Goal: Information Seeking & Learning: Check status

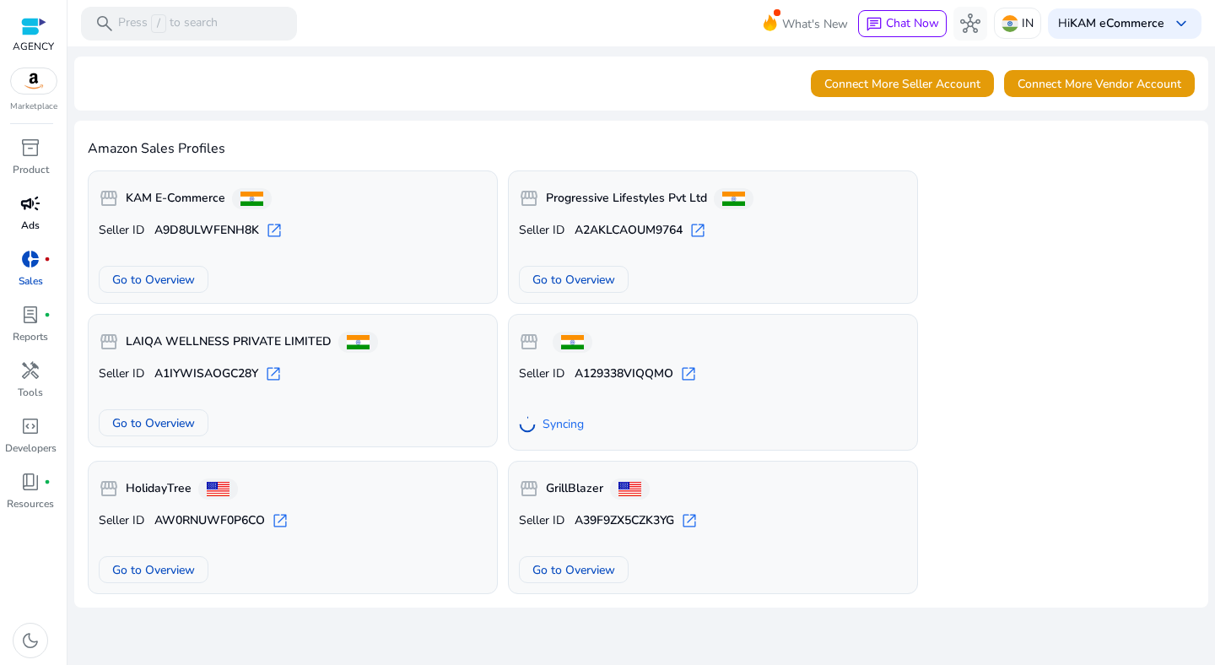
click at [34, 217] on link "campaign Ads" at bounding box center [30, 218] width 61 height 56
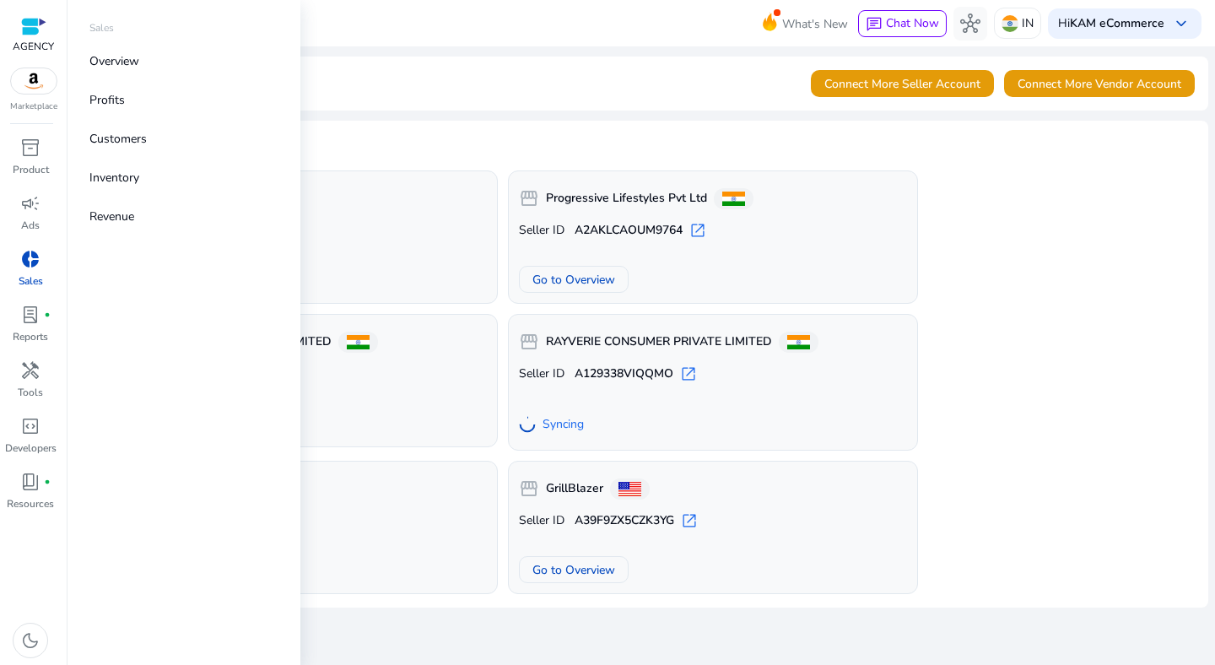
click at [25, 299] on link "donut_small Sales" at bounding box center [30, 274] width 61 height 56
click at [36, 219] on p "Ads" at bounding box center [30, 225] width 19 height 15
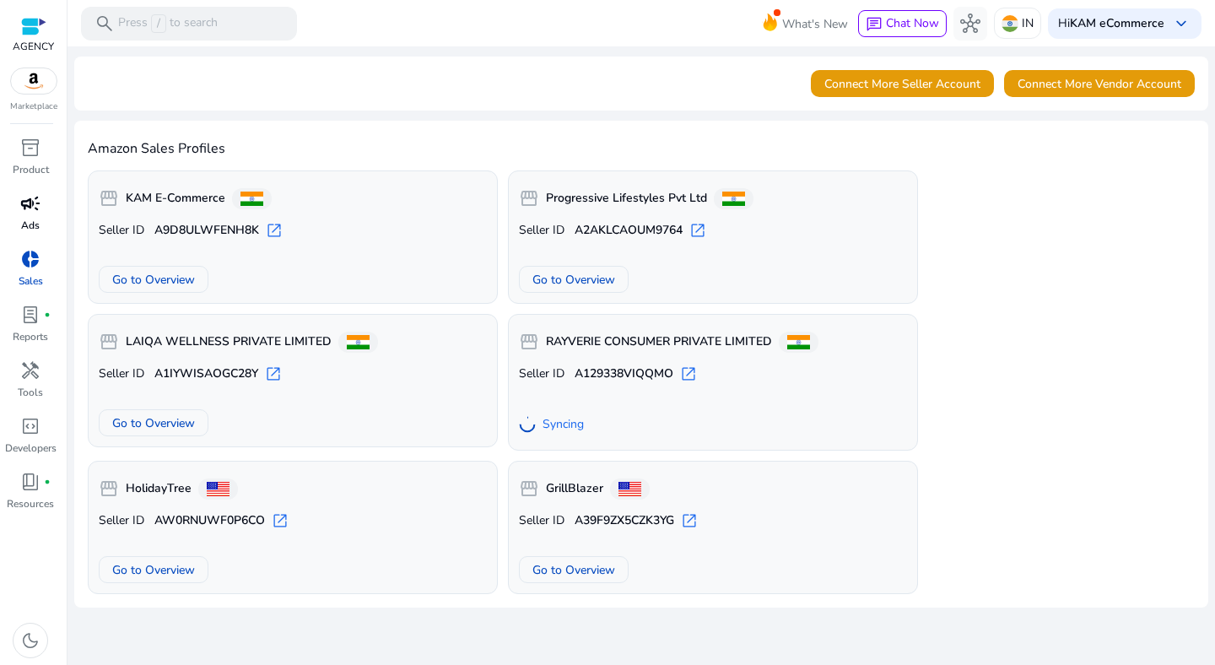
click at [25, 211] on span "campaign" at bounding box center [30, 203] width 20 height 20
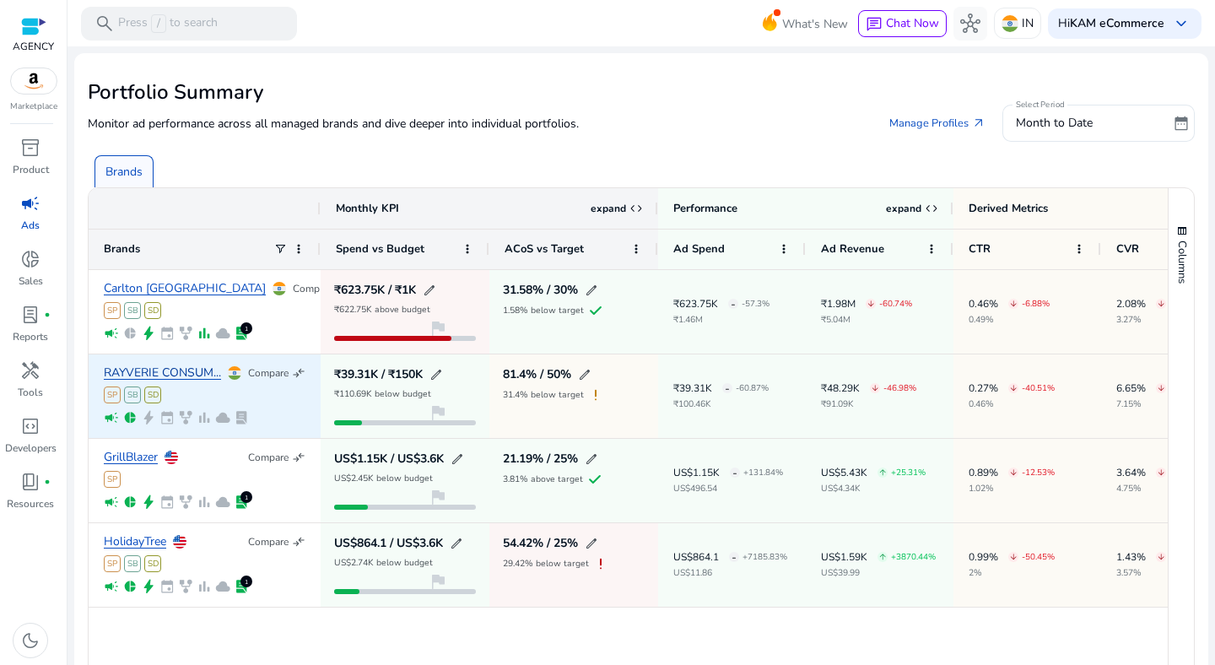
click at [172, 367] on link "RAYVERIE CONSUM..." at bounding box center [162, 373] width 117 height 13
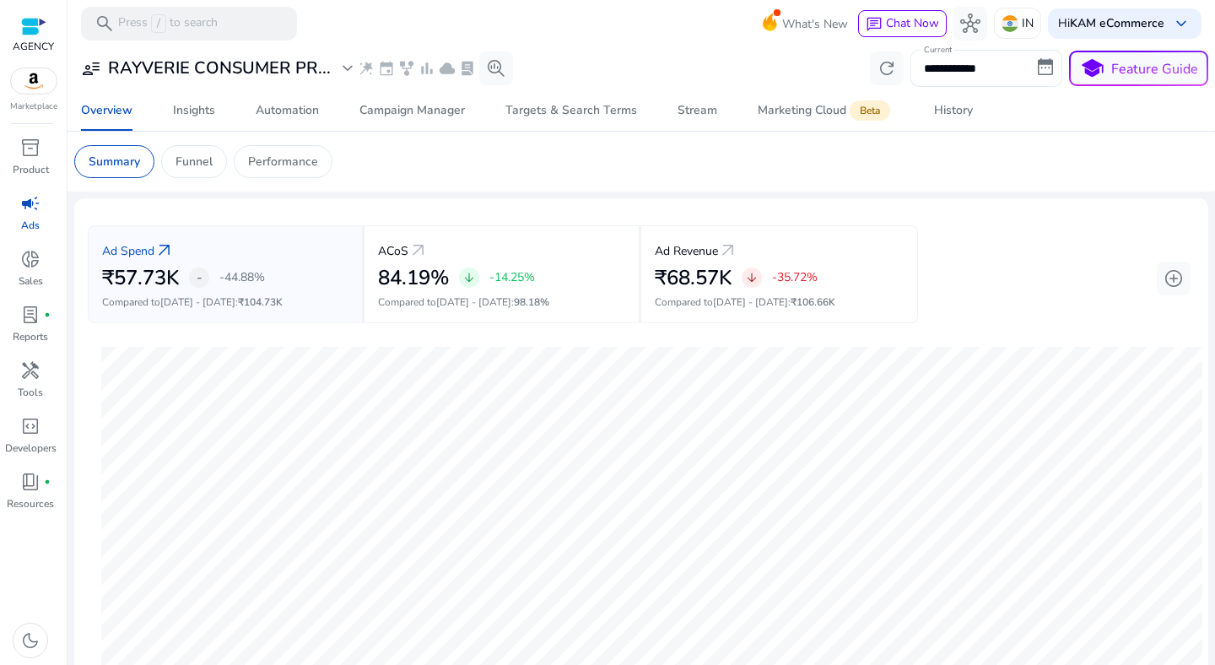
click at [1000, 71] on input "**********" at bounding box center [986, 68] width 152 height 37
select select "*"
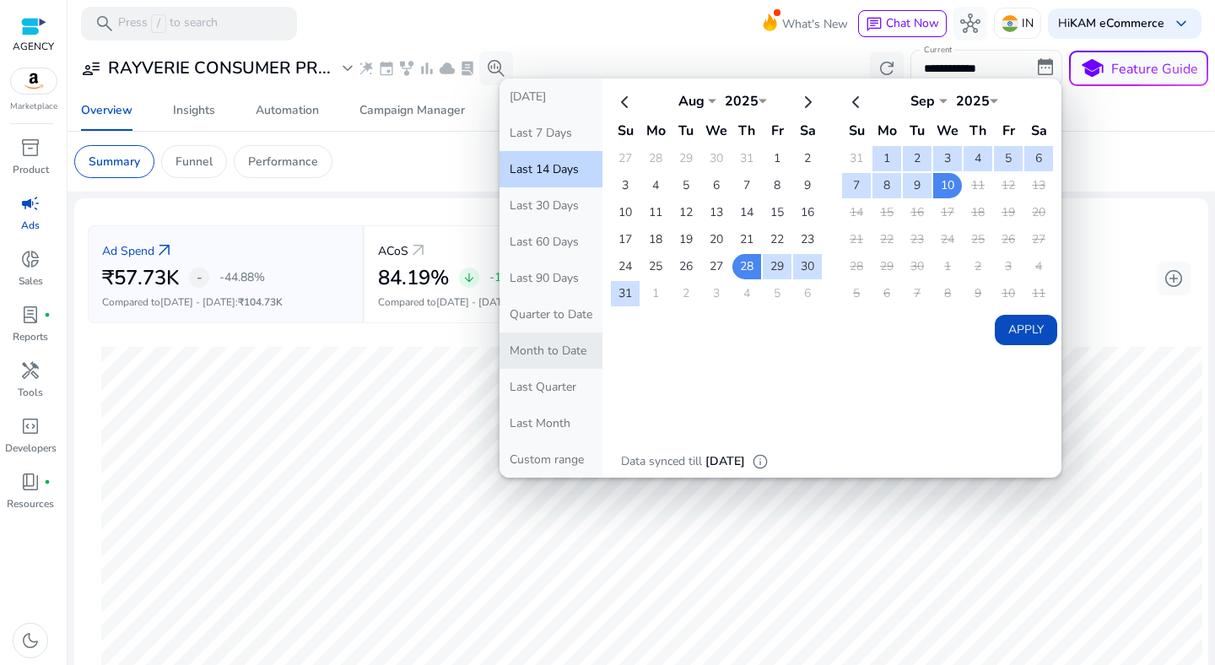
click at [548, 367] on button "Month to Date" at bounding box center [551, 350] width 103 height 36
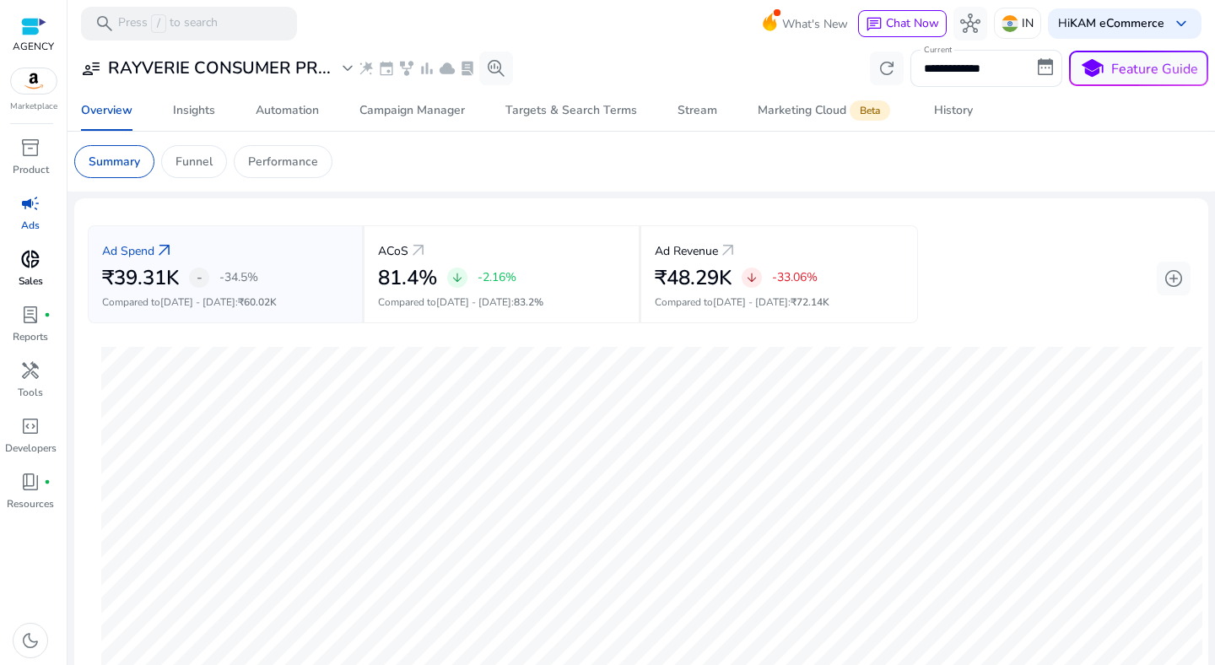
click at [37, 257] on span "donut_small" at bounding box center [30, 259] width 20 height 20
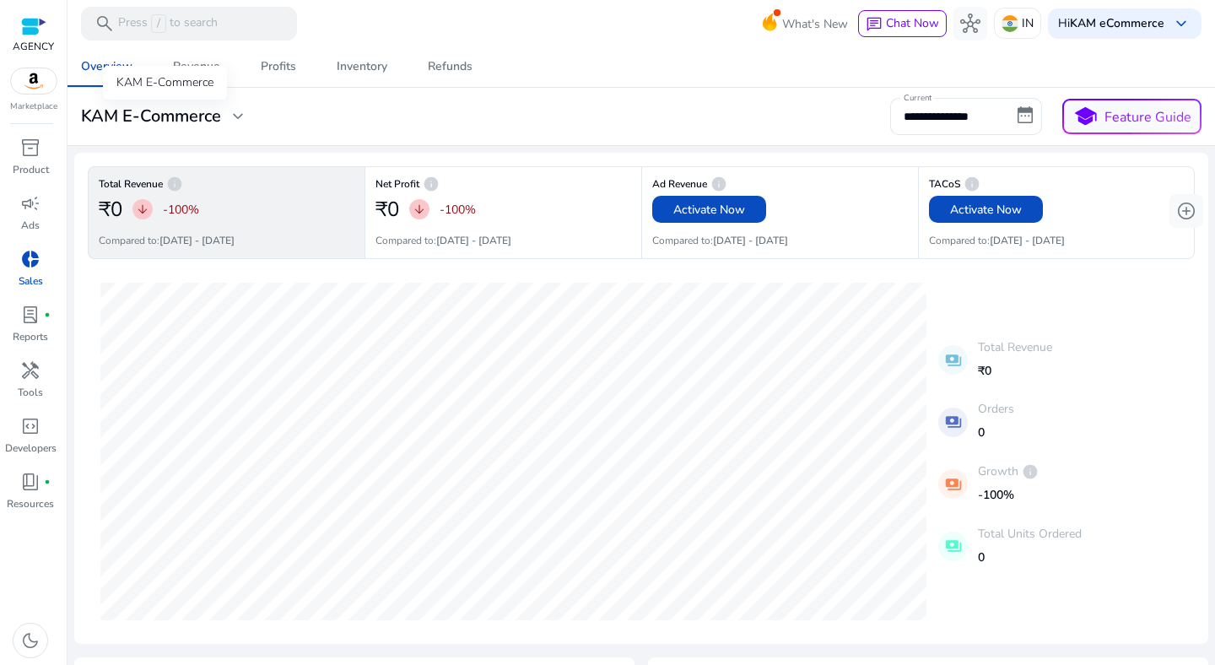
click at [211, 122] on h3 "KAM E-Commerce" at bounding box center [151, 116] width 140 height 20
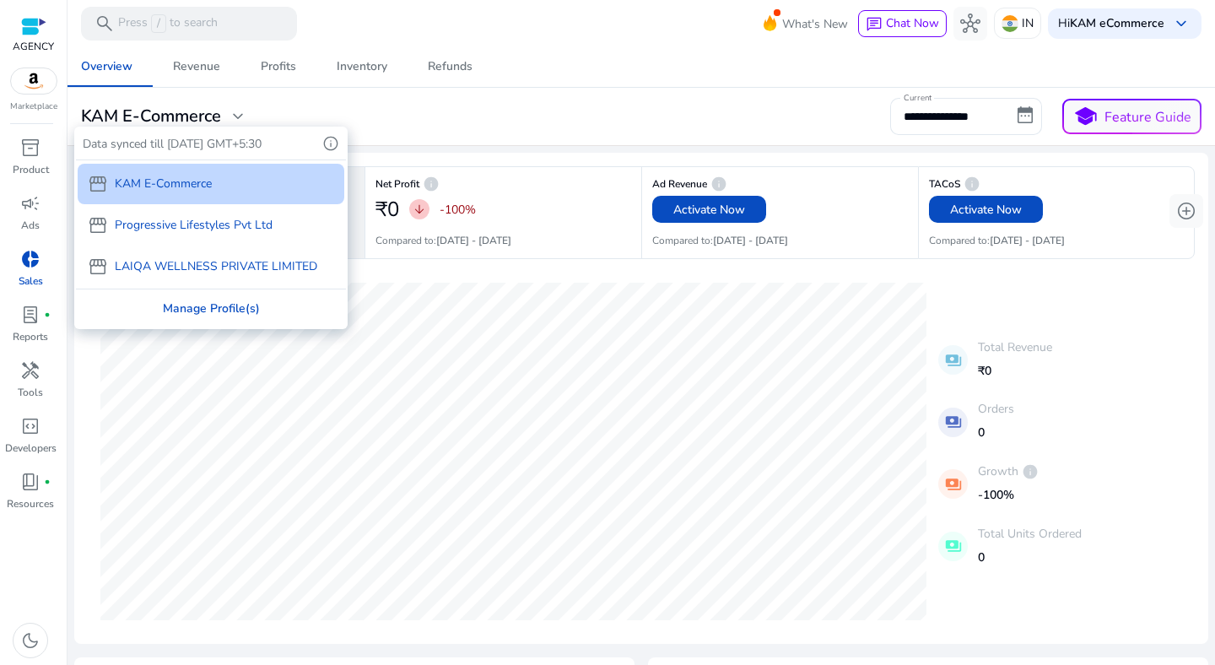
click at [208, 311] on div "Manage Profile(s)" at bounding box center [211, 308] width 270 height 38
